Goal: Transaction & Acquisition: Download file/media

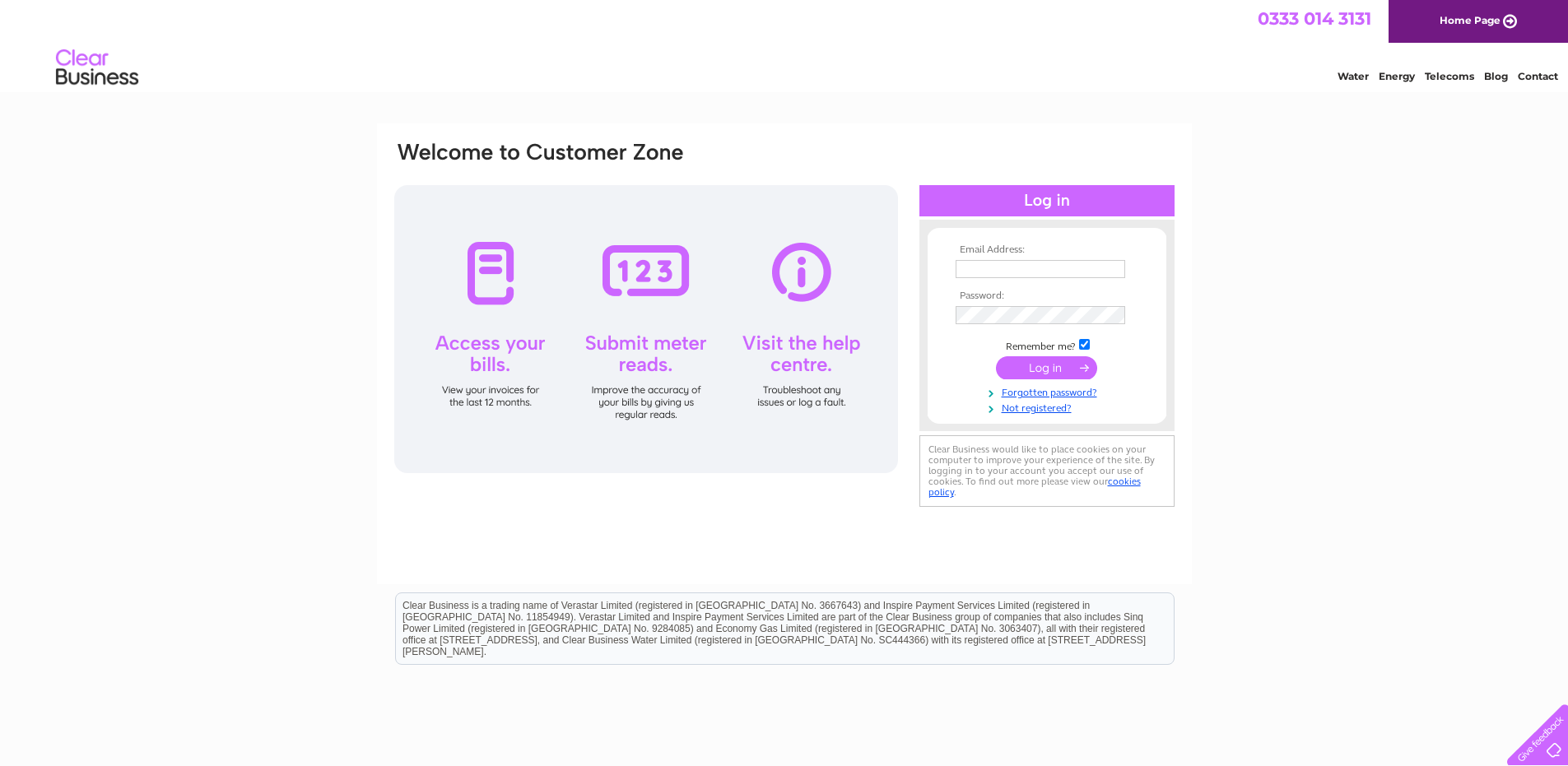
type input "raj@discoveryflexibles.com"
click at [1041, 374] on input "submit" at bounding box center [1046, 368] width 101 height 23
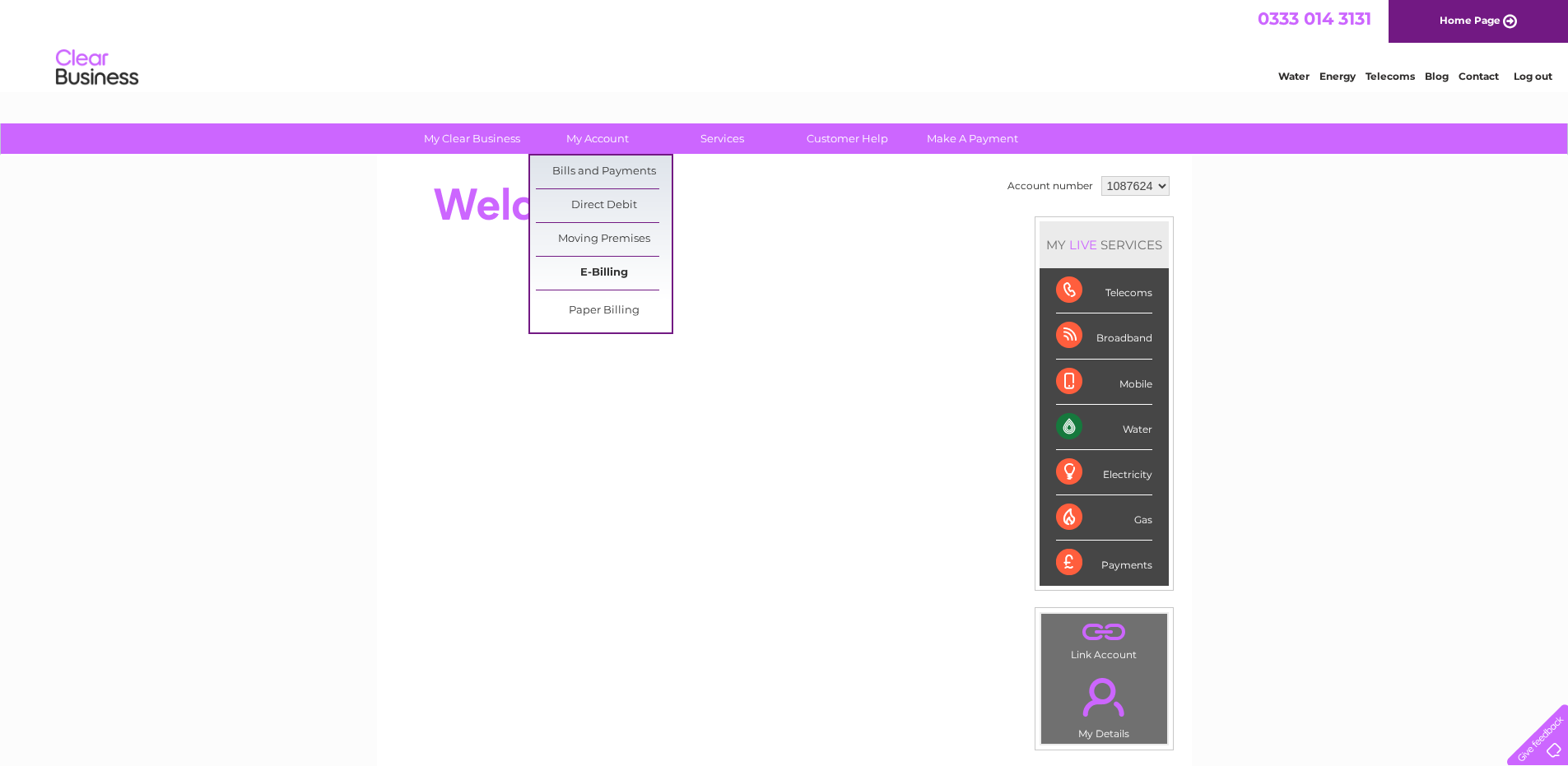
click at [612, 270] on link "E-Billing" at bounding box center [603, 273] width 136 height 33
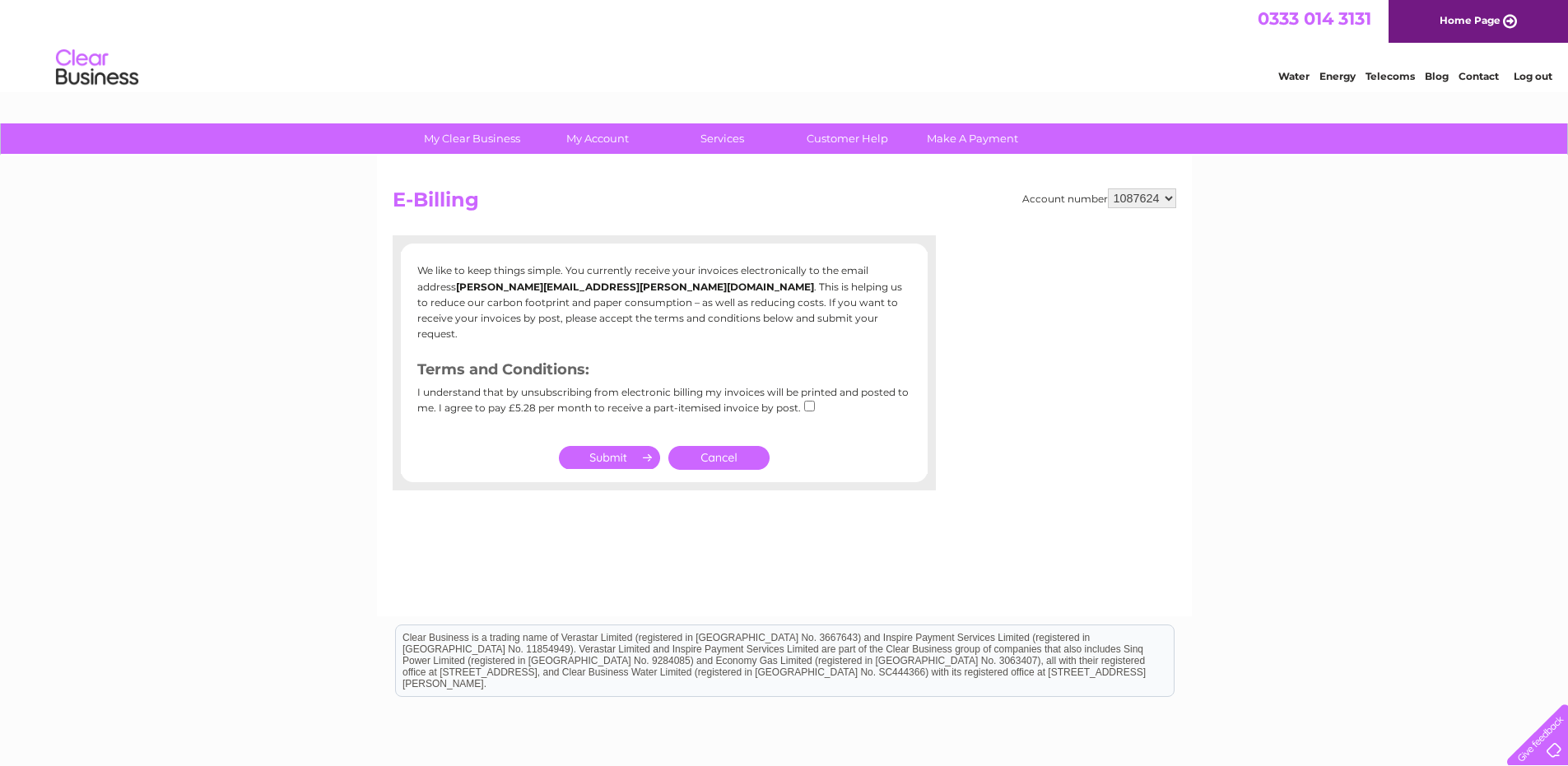
click at [738, 446] on link "Cancel" at bounding box center [719, 458] width 101 height 24
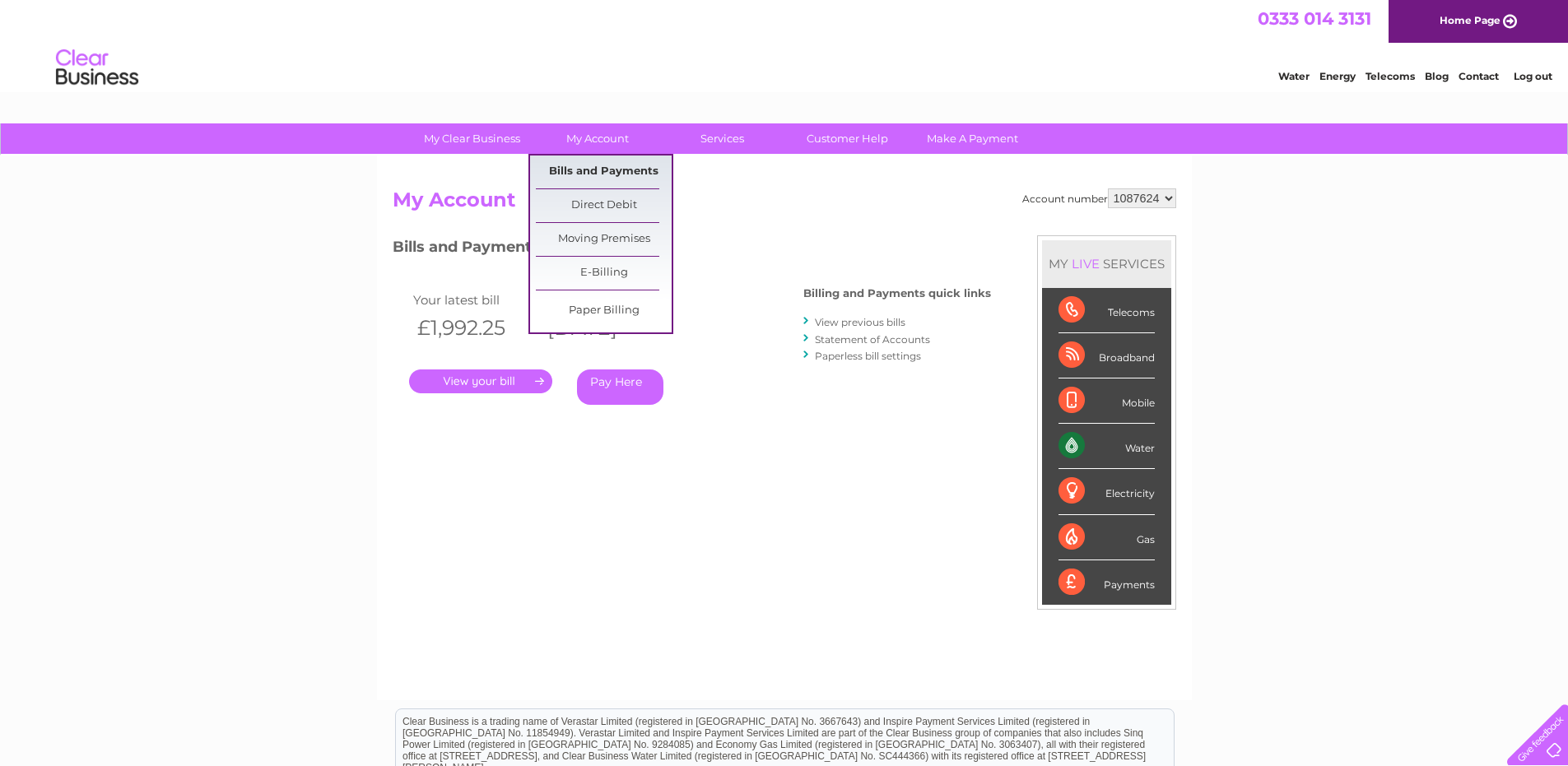
click at [607, 168] on link "Bills and Payments" at bounding box center [603, 172] width 136 height 33
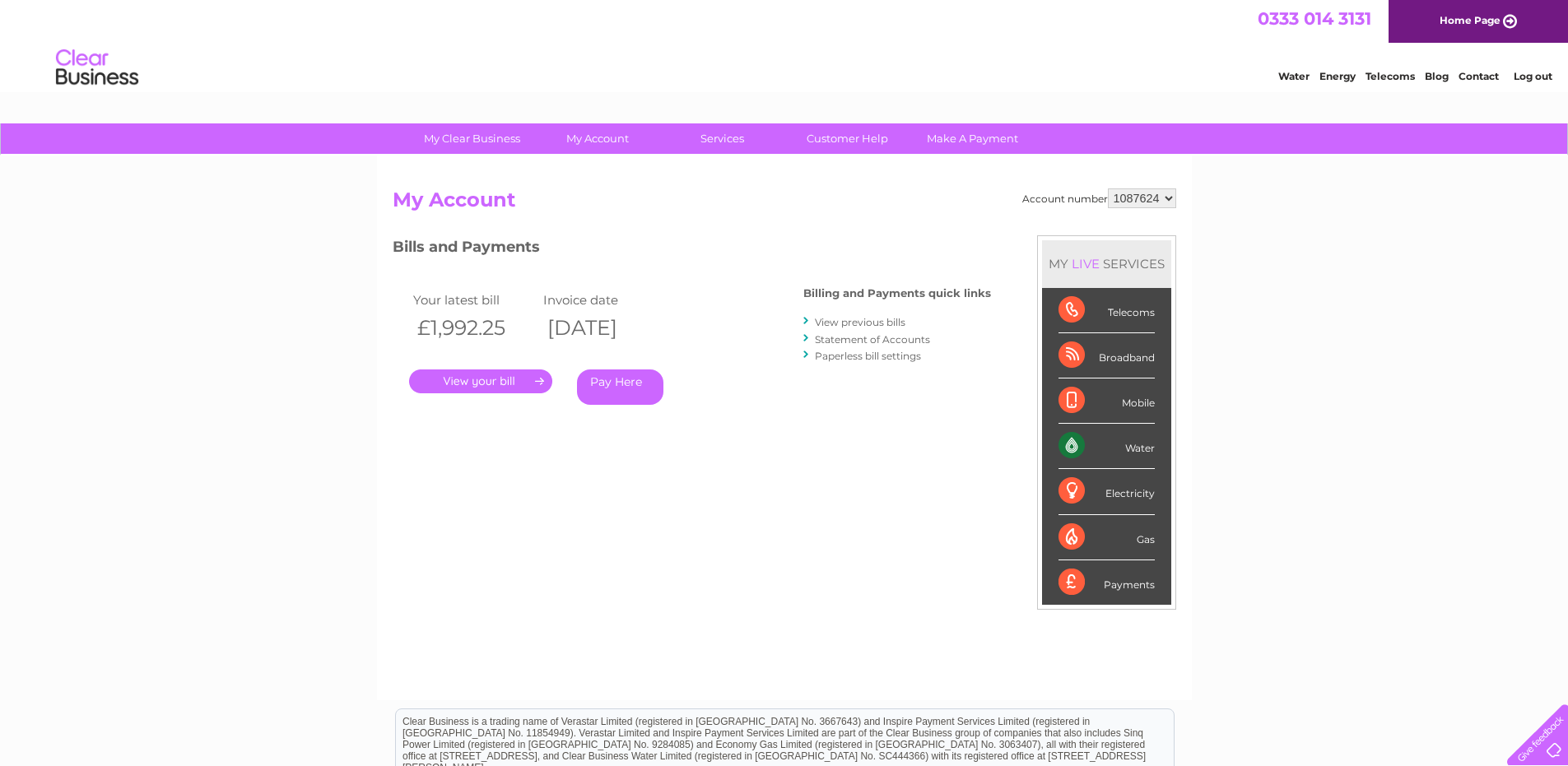
click at [521, 382] on link "." at bounding box center [480, 382] width 143 height 24
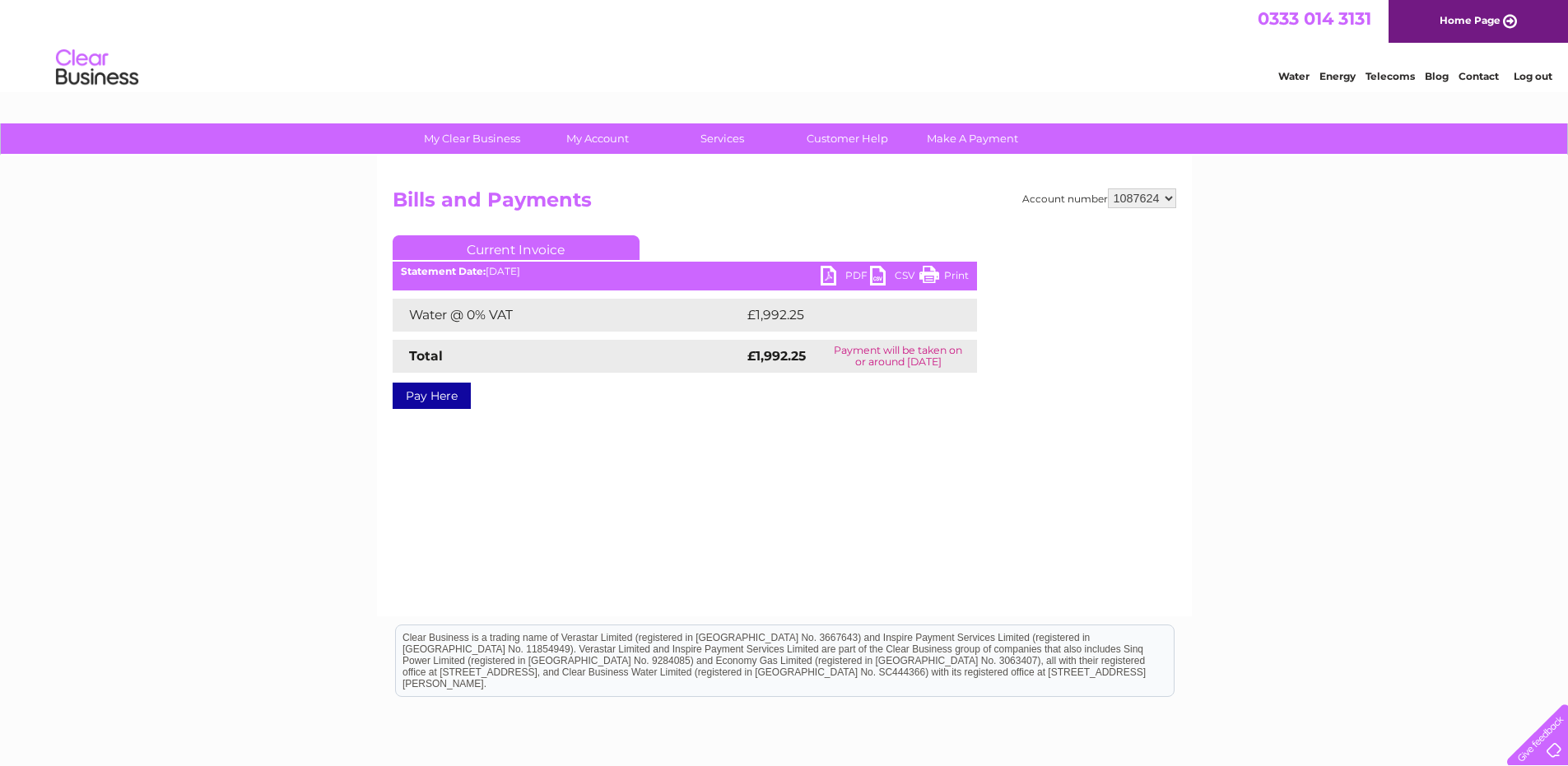
click at [847, 275] on link "PDF" at bounding box center [845, 278] width 49 height 24
